Goal: Task Accomplishment & Management: Manage account settings

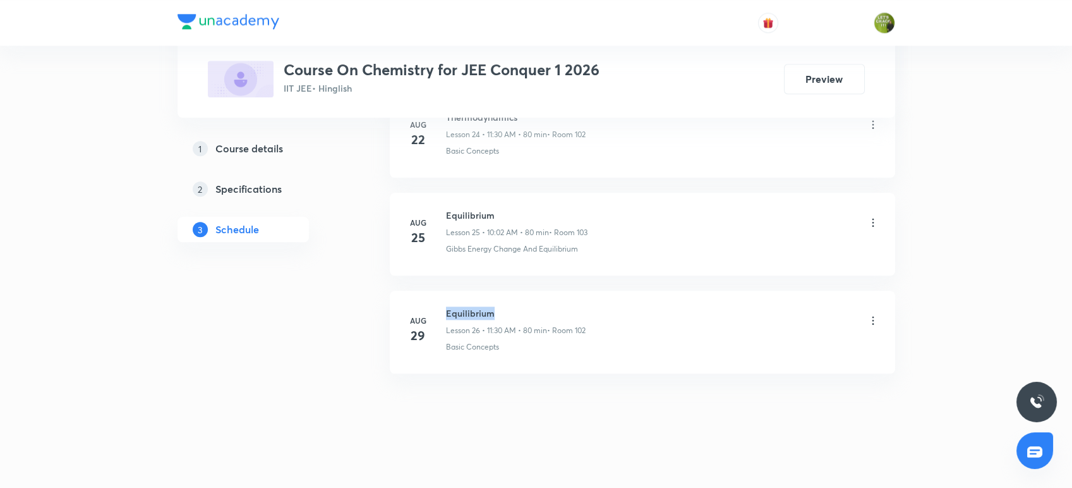
drag, startPoint x: 503, startPoint y: 314, endPoint x: 435, endPoint y: 287, distance: 73.4
click at [435, 291] on li "[DATE] Equilibrium Lesson 26 • 11:30 AM • 80 min • Room 102 Basic Concepts" at bounding box center [642, 332] width 505 height 83
copy h6 "Equilibrium"
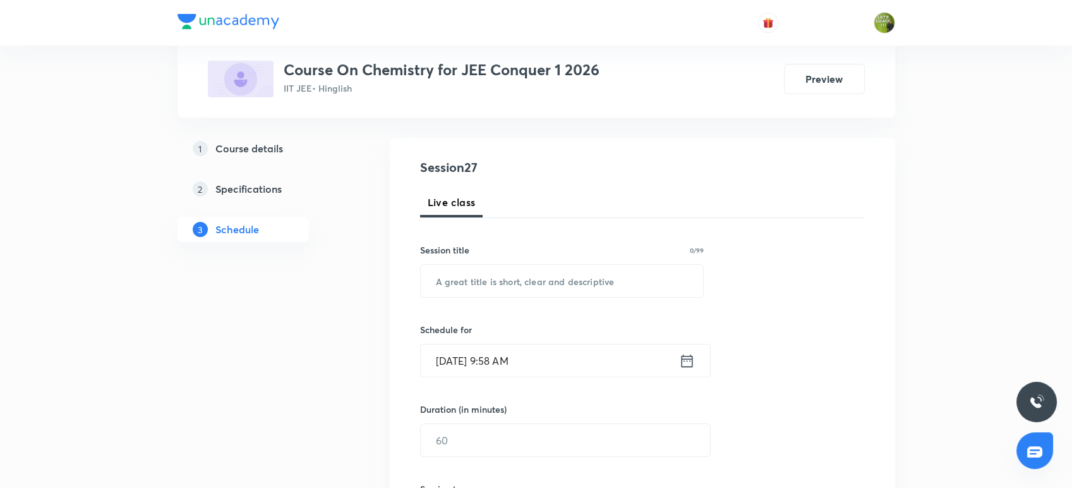
scroll to position [119, 0]
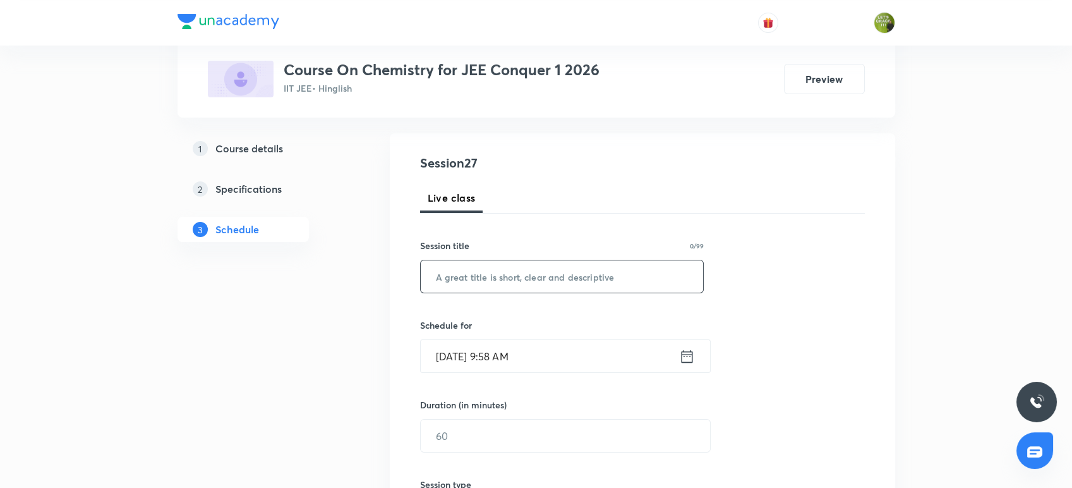
click at [455, 282] on input "text" at bounding box center [562, 276] width 283 height 32
paste input "Equilibrium"
type input "Equilibrium"
click at [685, 357] on icon at bounding box center [687, 356] width 16 height 18
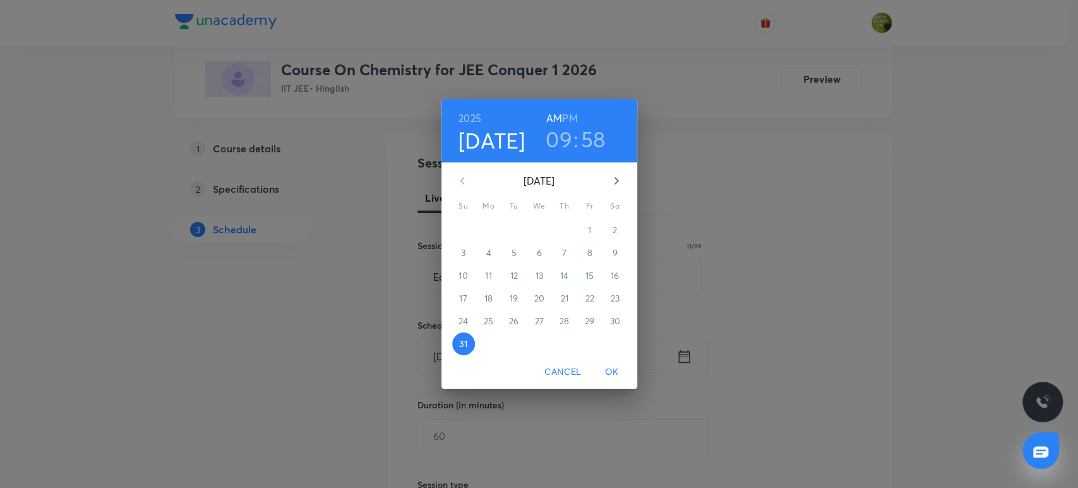
click at [568, 139] on h3 "09" at bounding box center [559, 139] width 27 height 27
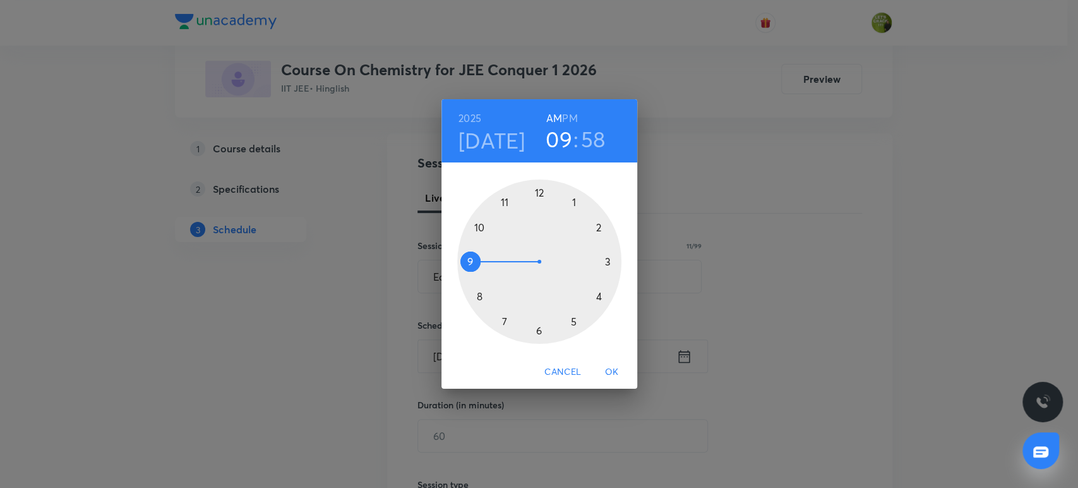
click at [476, 226] on div at bounding box center [539, 261] width 164 height 164
click at [536, 193] on div at bounding box center [539, 261] width 164 height 164
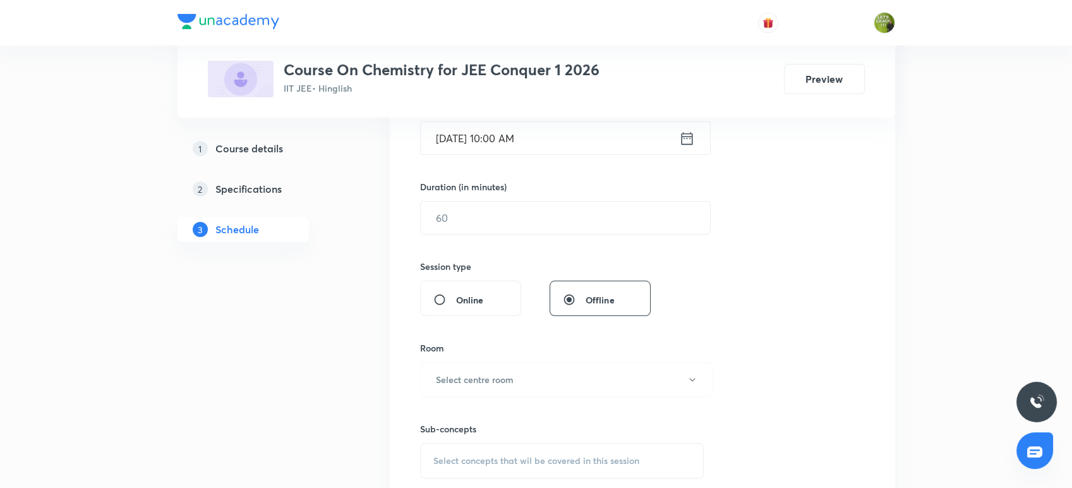
scroll to position [339, 0]
click at [526, 213] on input "text" at bounding box center [565, 216] width 289 height 32
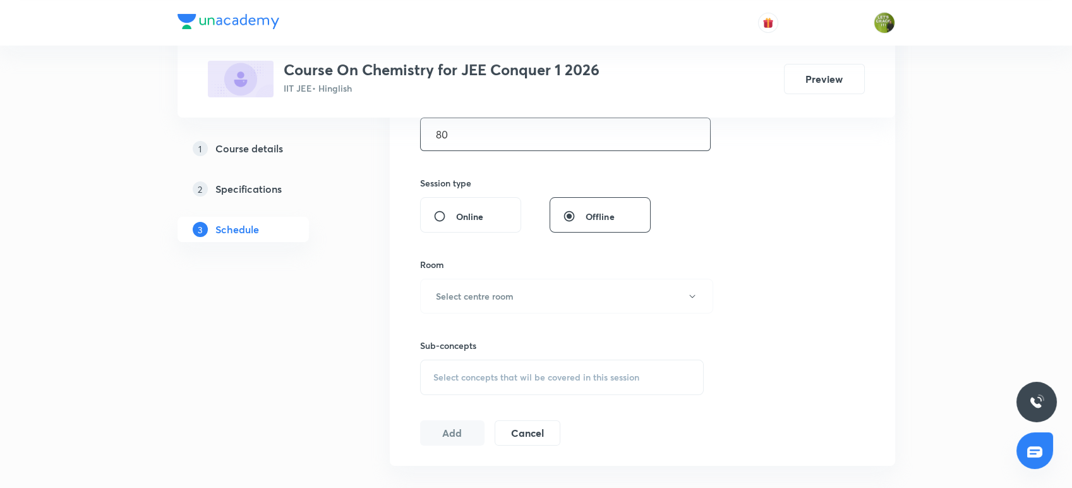
scroll to position [541, 0]
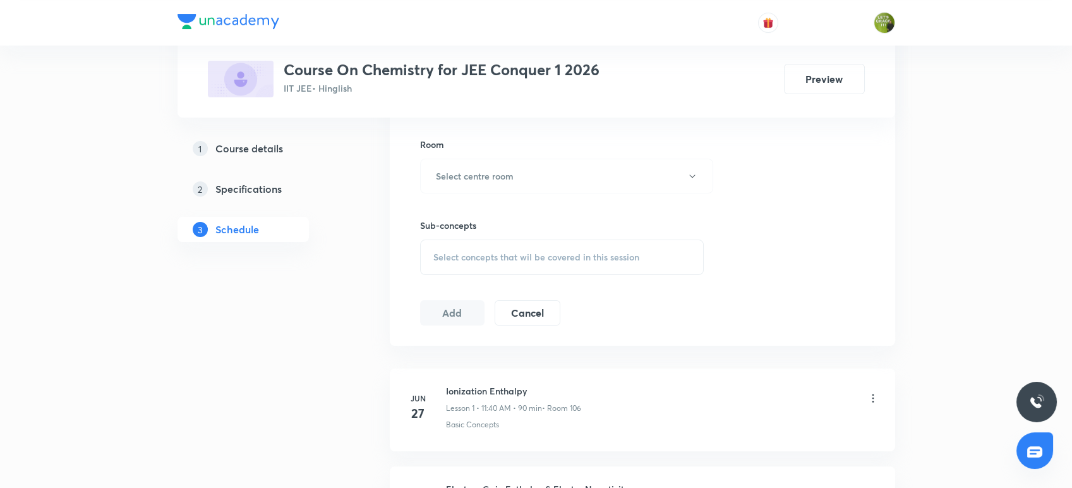
type input "80"
drag, startPoint x: 526, startPoint y: 212, endPoint x: 516, endPoint y: 179, distance: 35.0
click at [516, 179] on div "Session 27 Live class Session title 11/99 Equilibrium ​ Schedule for [DATE] 10:…" at bounding box center [642, 28] width 445 height 593
click at [516, 179] on button "Select centre room" at bounding box center [566, 176] width 293 height 35
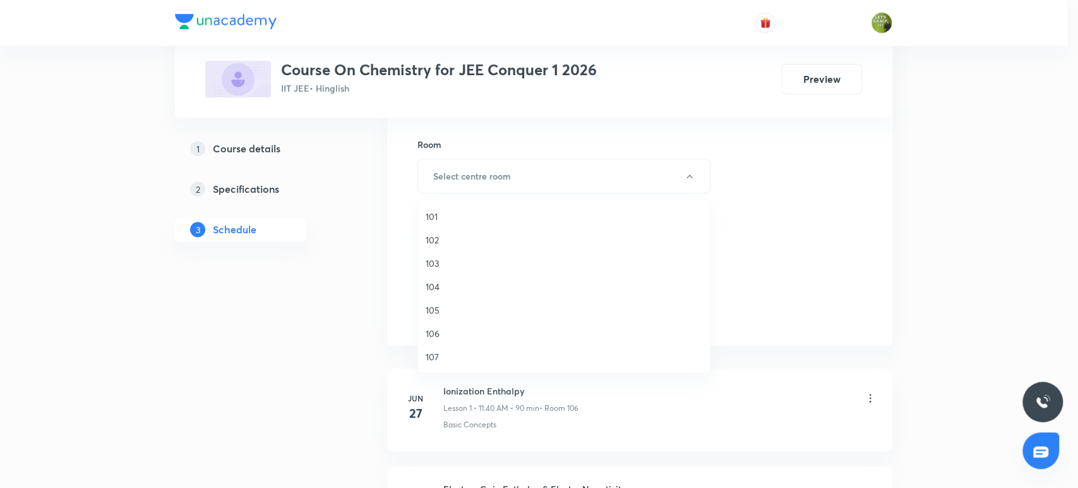
click at [492, 210] on span "101" at bounding box center [564, 216] width 277 height 13
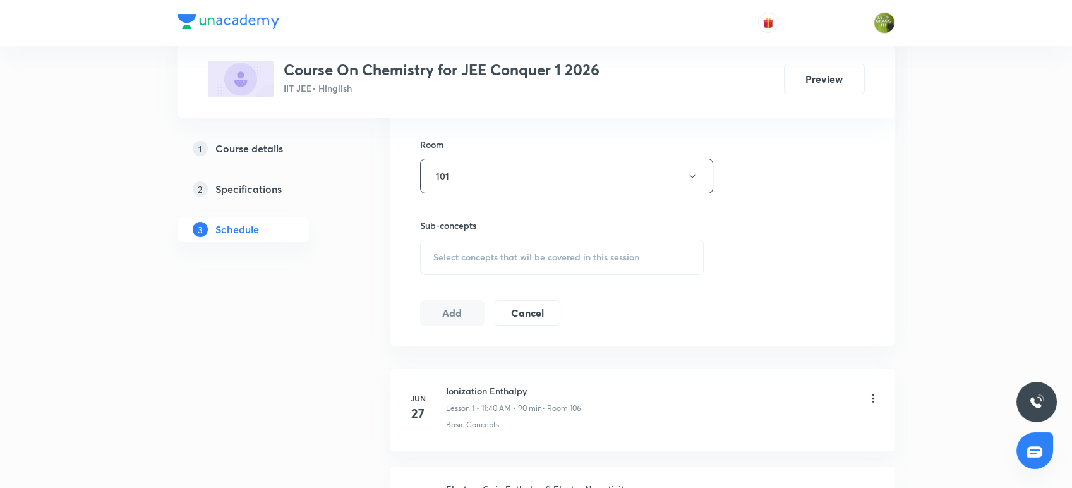
click at [470, 258] on span "Select concepts that wil be covered in this session" at bounding box center [536, 257] width 206 height 10
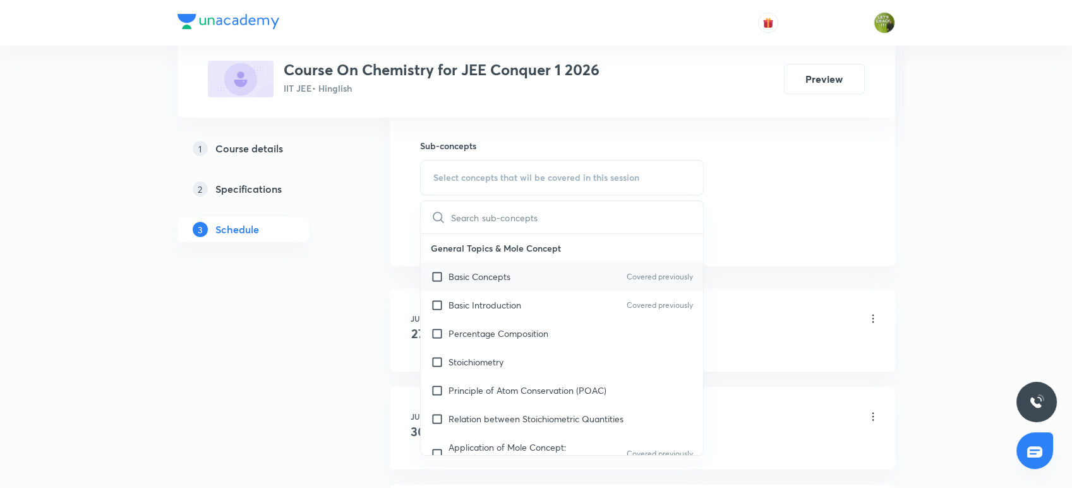
click at [448, 273] on p "Basic Concepts" at bounding box center [479, 276] width 62 height 13
checkbox input "true"
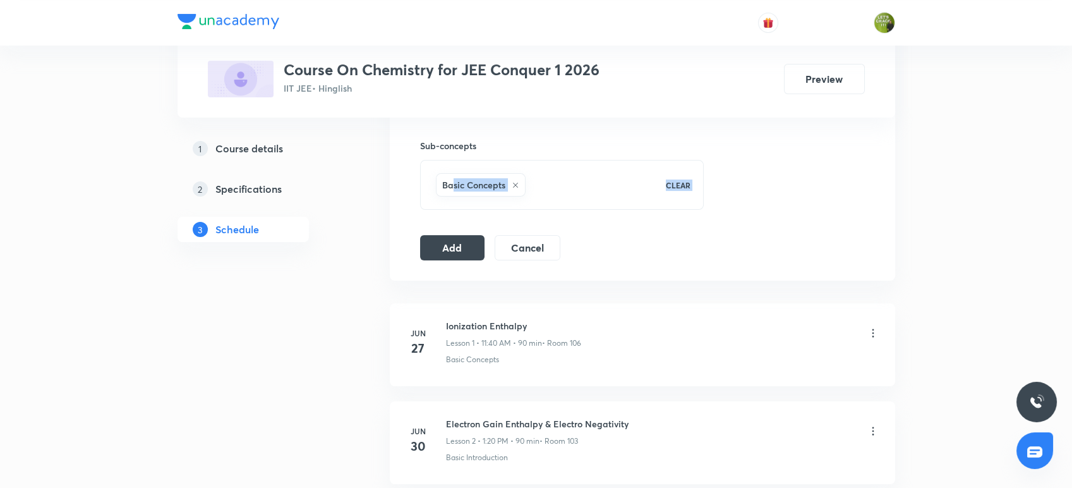
drag, startPoint x: 456, startPoint y: 265, endPoint x: 451, endPoint y: 219, distance: 47.0
click at [448, 236] on button "Add" at bounding box center [452, 246] width 65 height 25
